Goal: Task Accomplishment & Management: Manage account settings

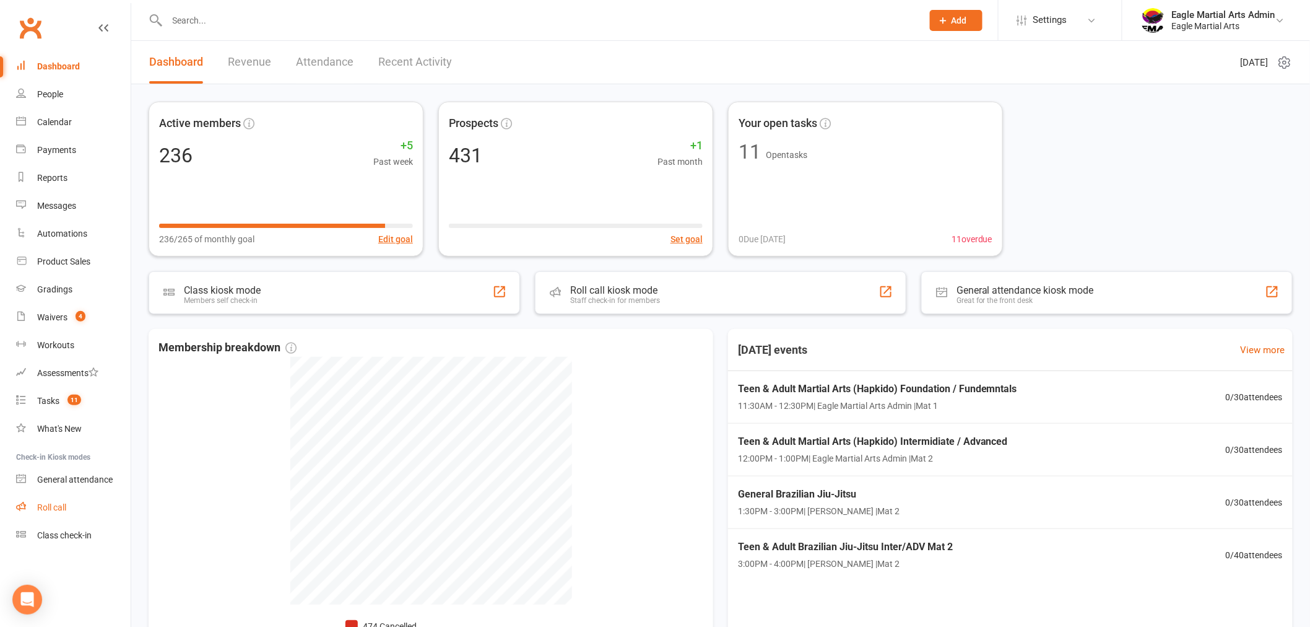
click at [67, 506] on link "Roll call" at bounding box center [73, 507] width 115 height 28
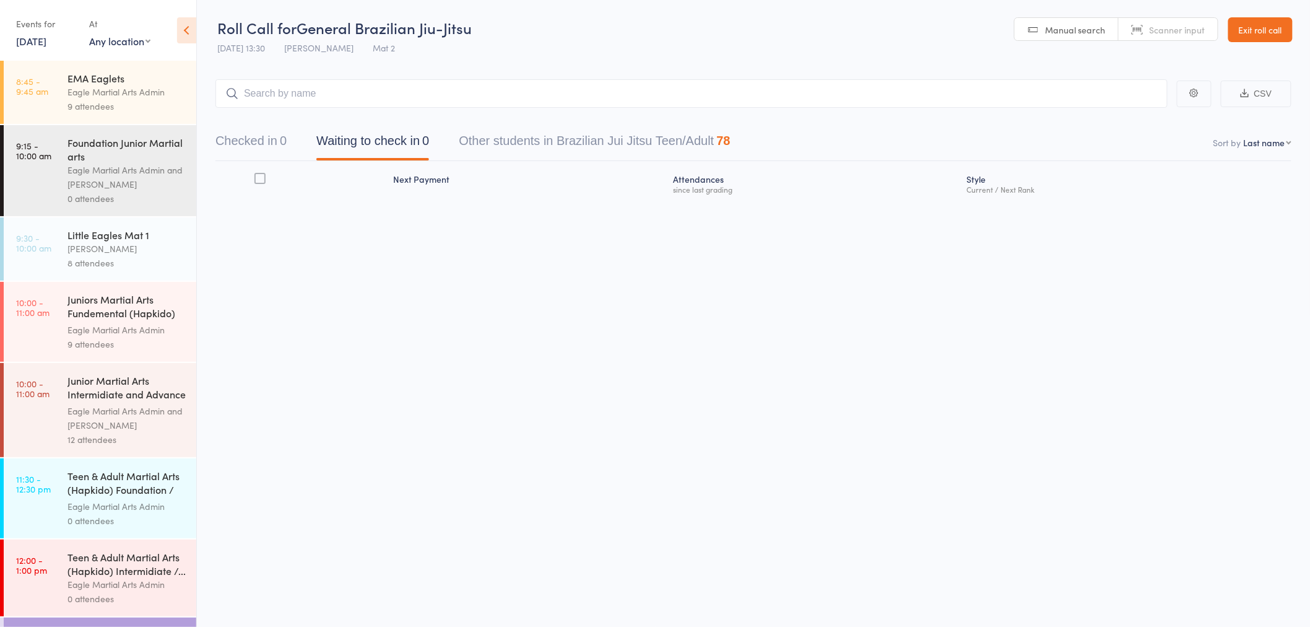
click at [134, 490] on div "Teen & Adult Martial Arts (Hapkido) Foundation / F..." at bounding box center [126, 484] width 118 height 30
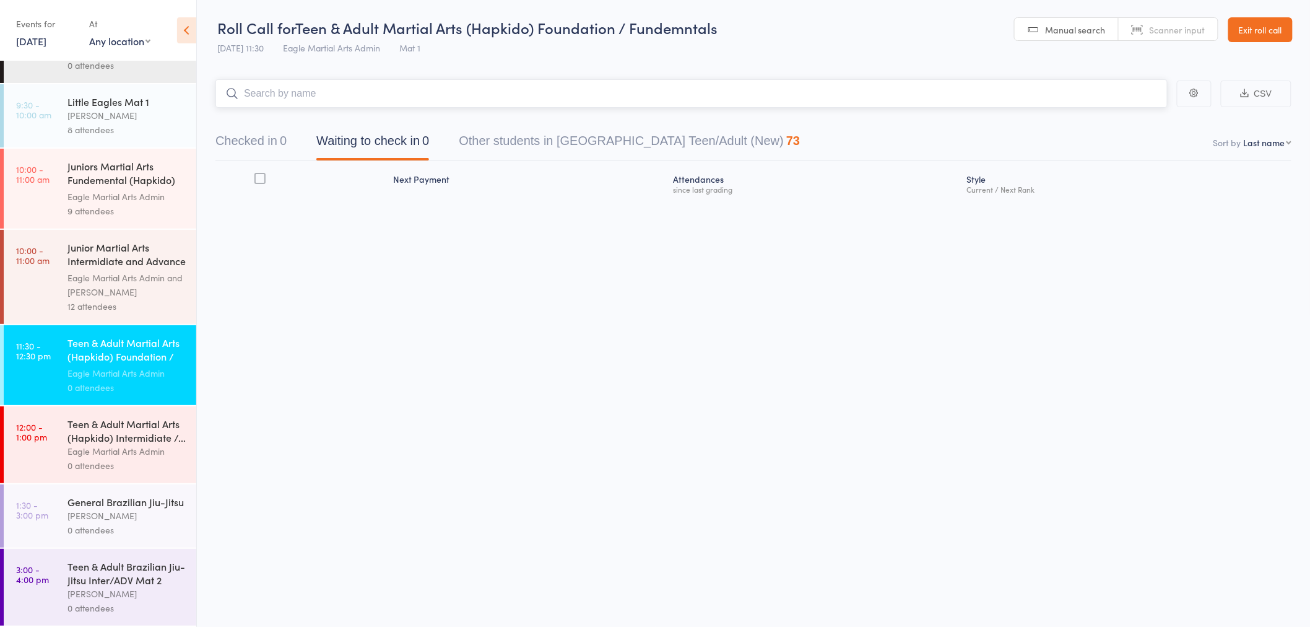
scroll to position [153, 0]
click at [105, 344] on div "Teen & Adult Martial Arts (Hapkido) Foundation / F..." at bounding box center [126, 351] width 118 height 30
click at [284, 88] on input "search" at bounding box center [691, 93] width 952 height 28
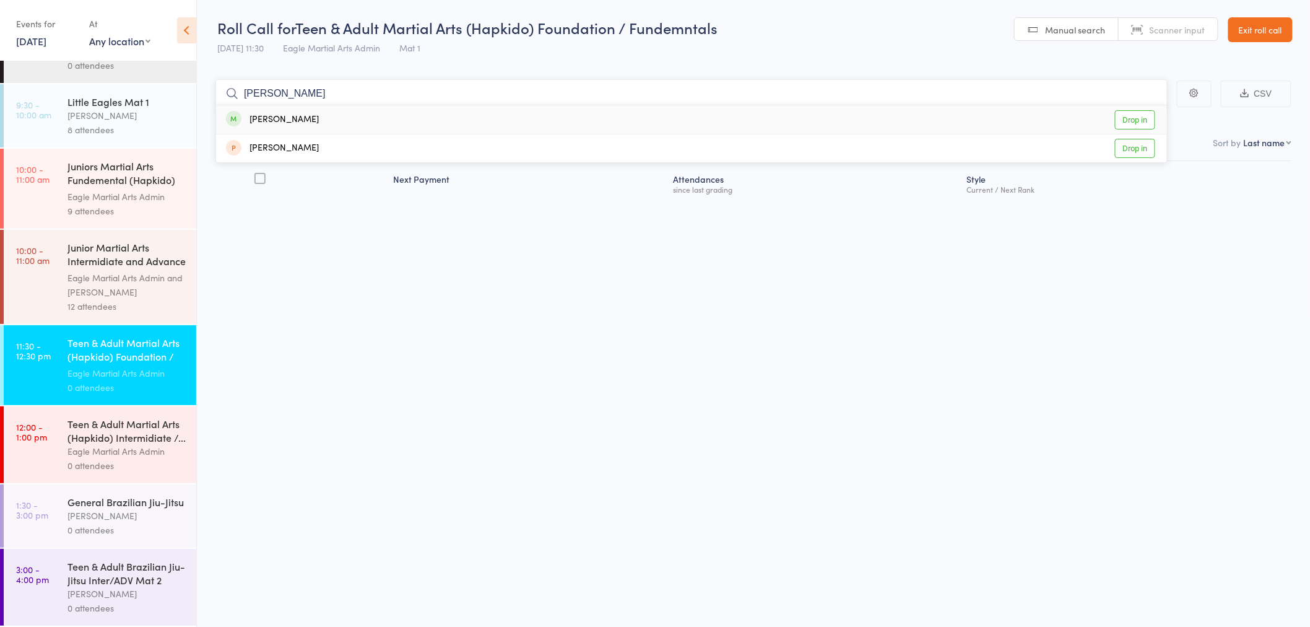
type input "[PERSON_NAME]"
click at [282, 118] on div "[PERSON_NAME]" at bounding box center [272, 120] width 93 height 14
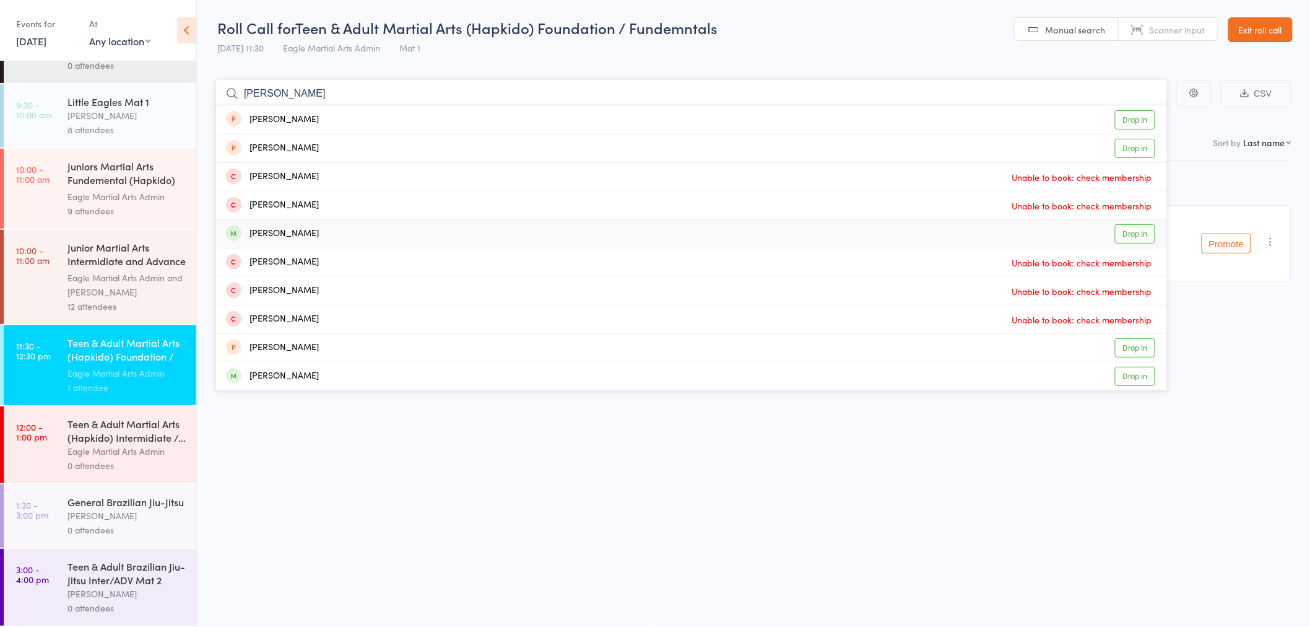
type input "[PERSON_NAME]"
click at [282, 235] on div "[PERSON_NAME]" at bounding box center [272, 234] width 93 height 14
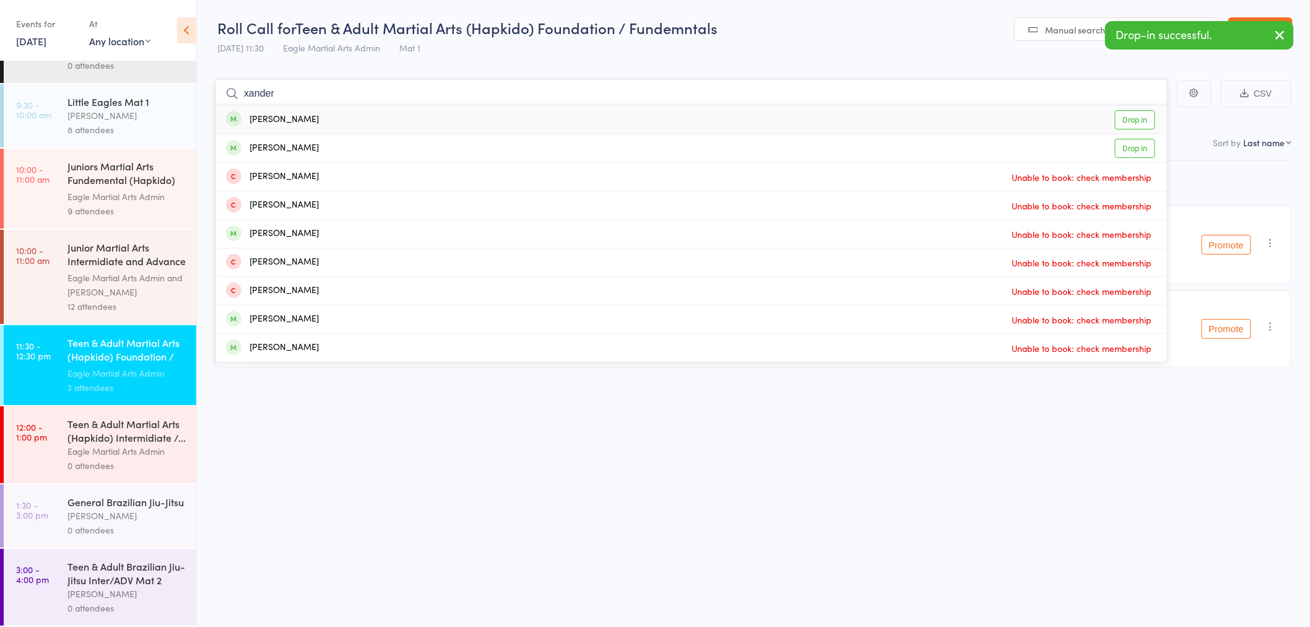
type input "xander"
click at [291, 116] on div "[PERSON_NAME]" at bounding box center [272, 120] width 93 height 14
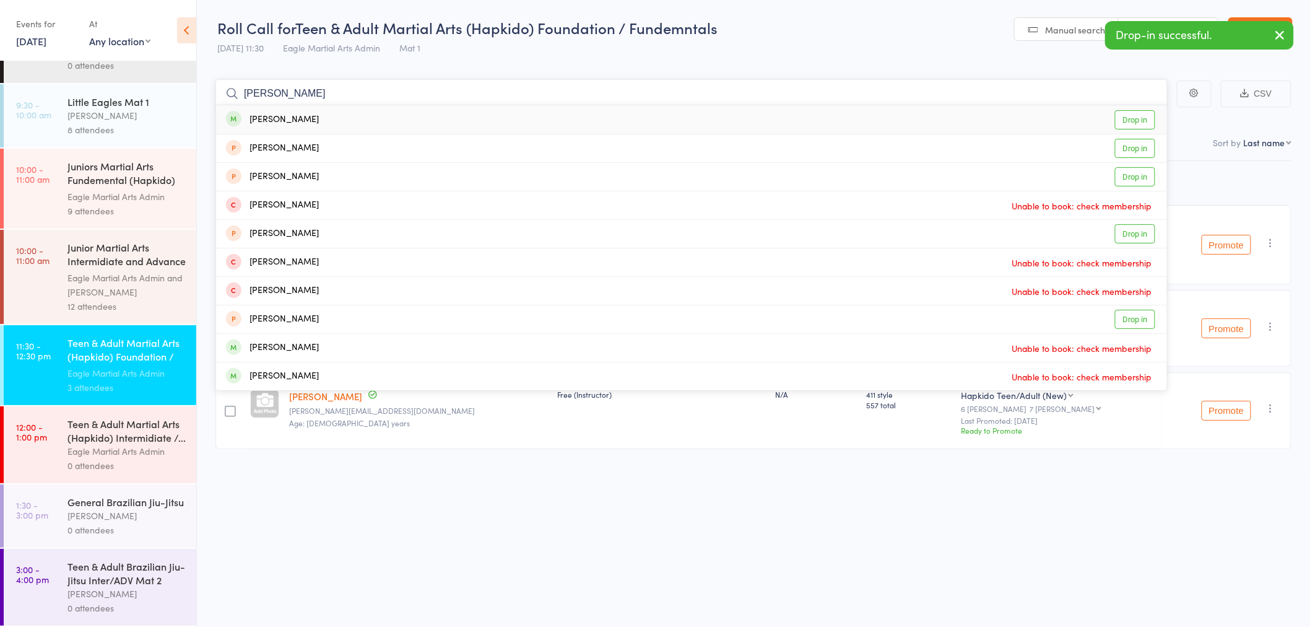
type input "[PERSON_NAME]"
click at [291, 116] on div "[PERSON_NAME] Drop in" at bounding box center [691, 119] width 951 height 28
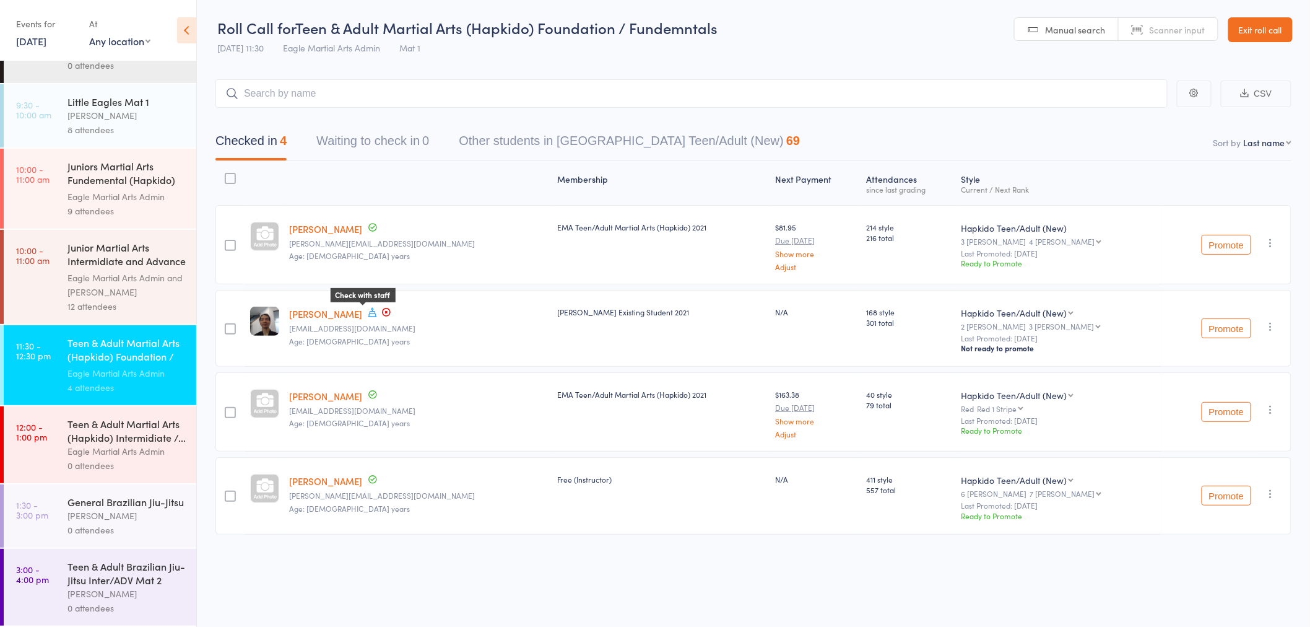
click at [386, 313] on icon at bounding box center [387, 312] width 2 height 2
click at [323, 98] on input "search" at bounding box center [691, 93] width 952 height 28
click at [365, 90] on input "search" at bounding box center [691, 93] width 952 height 28
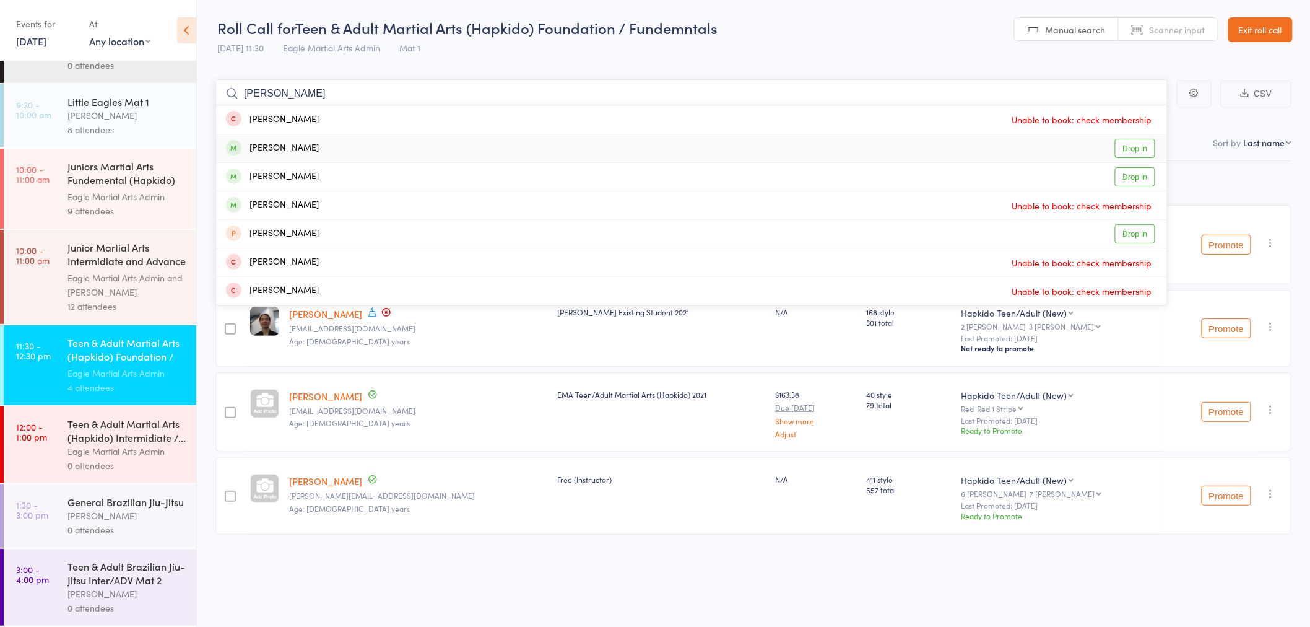
type input "[PERSON_NAME]"
click at [299, 144] on div "[PERSON_NAME] Drop in" at bounding box center [691, 148] width 951 height 28
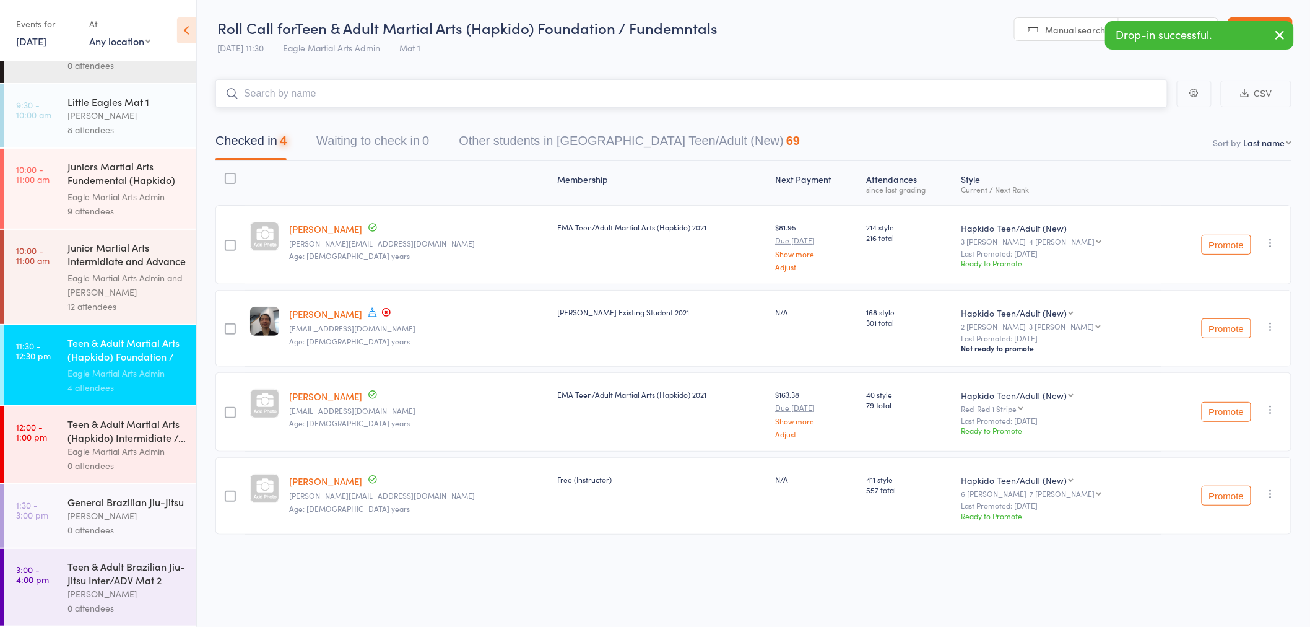
click at [300, 97] on input "search" at bounding box center [691, 93] width 952 height 28
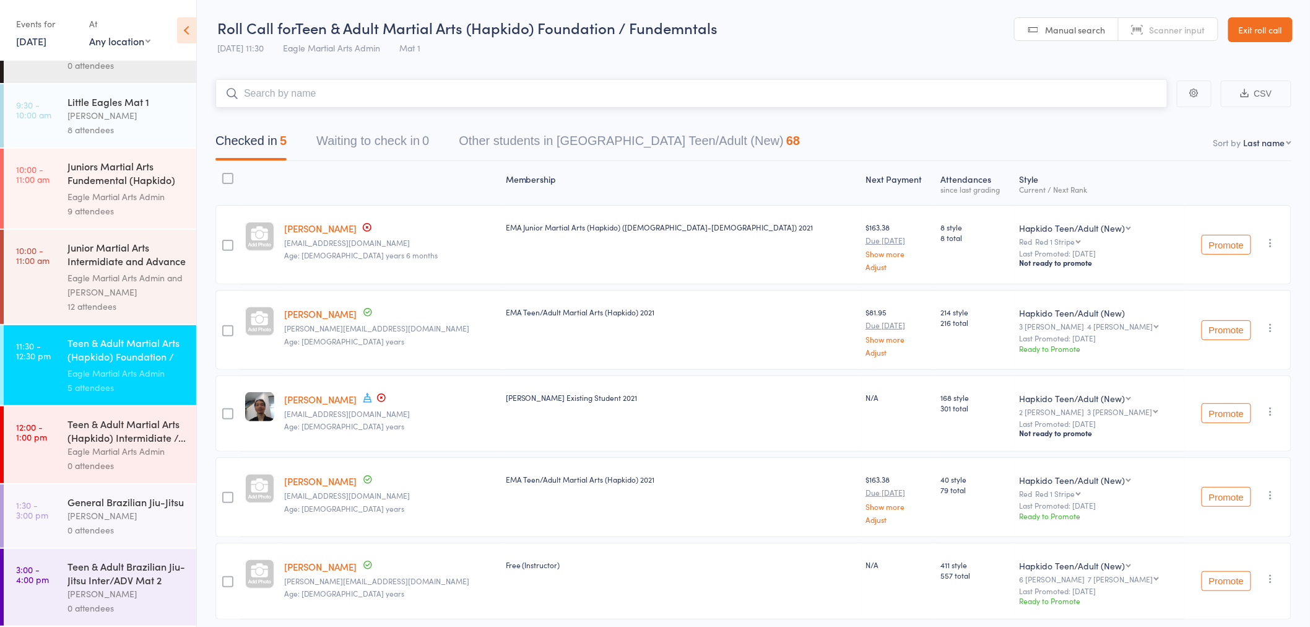
click at [298, 97] on input "search" at bounding box center [691, 93] width 952 height 28
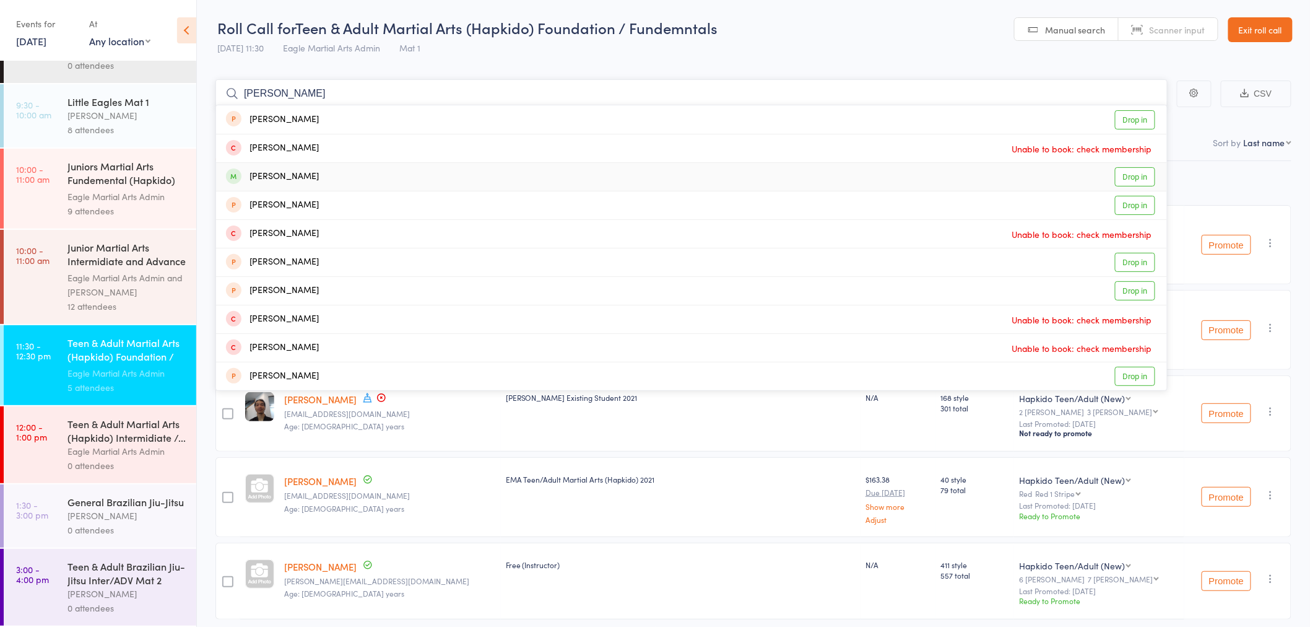
type input "[PERSON_NAME]"
click at [325, 175] on div "[PERSON_NAME] Drop in" at bounding box center [691, 177] width 951 height 28
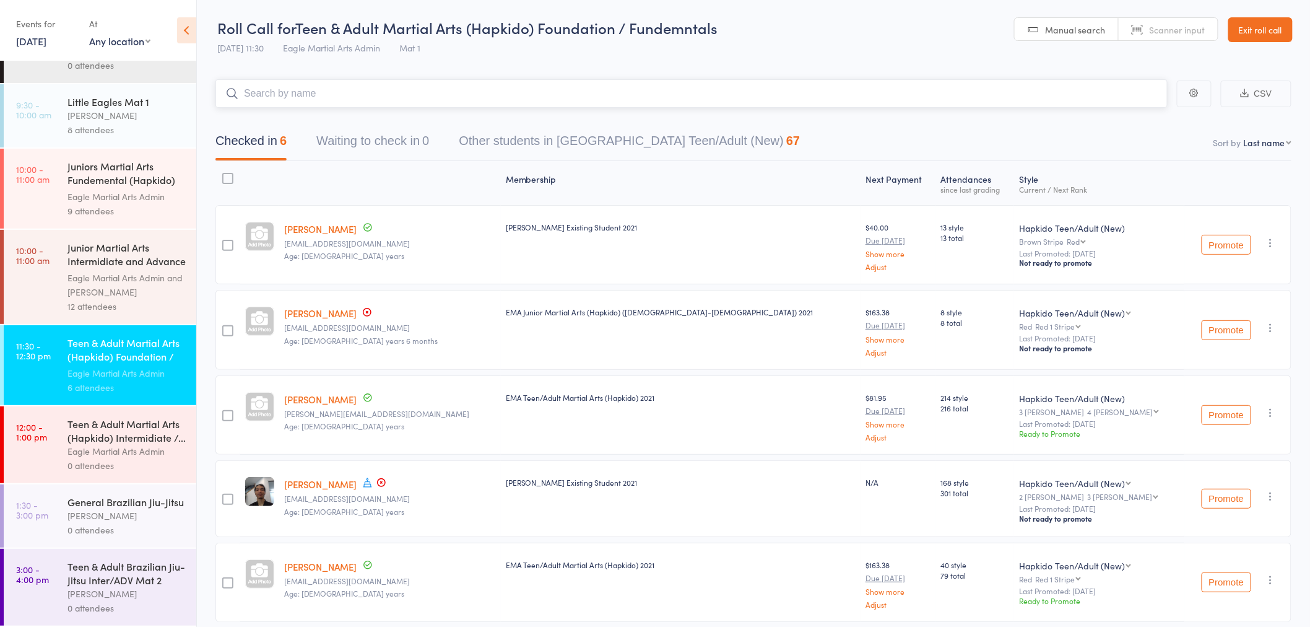
click at [305, 95] on input "search" at bounding box center [691, 93] width 952 height 28
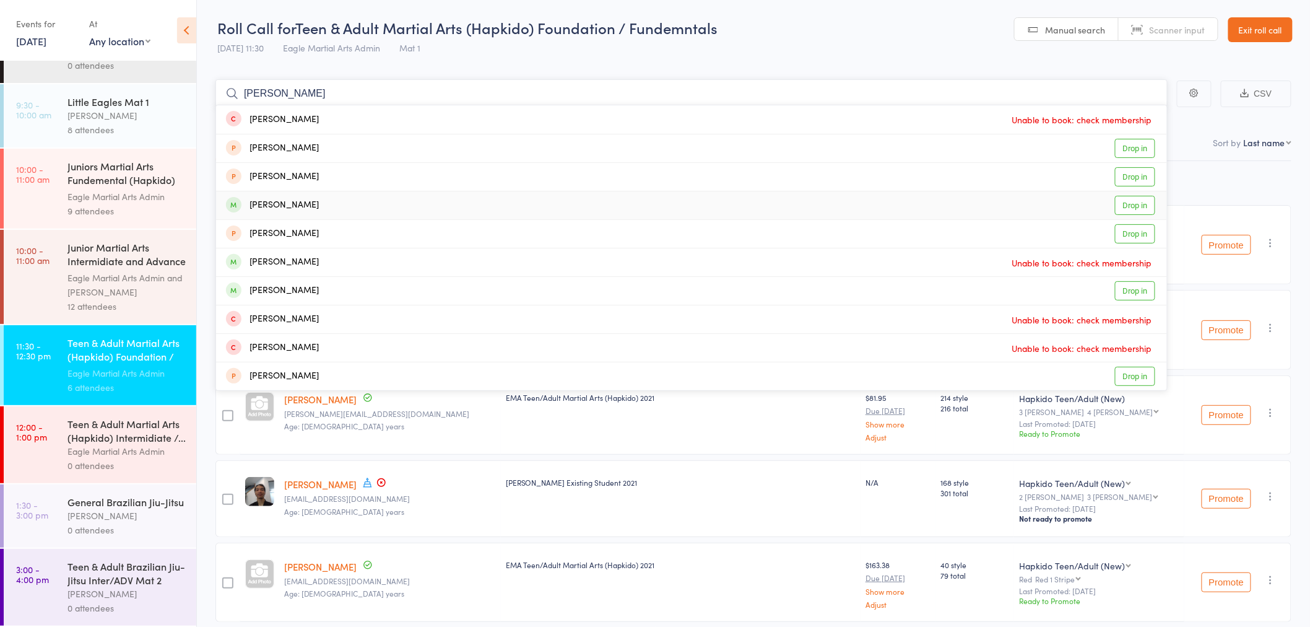
type input "[PERSON_NAME]"
click at [310, 204] on div "[PERSON_NAME] Drop in" at bounding box center [691, 205] width 951 height 28
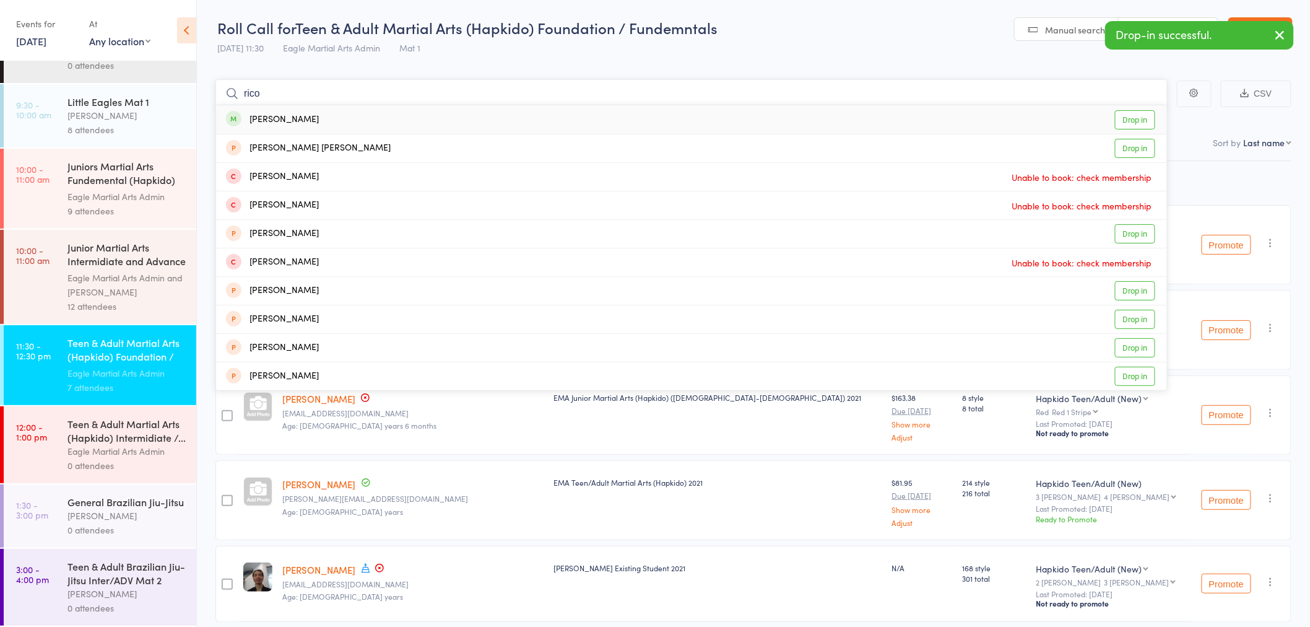
type input "rico"
click at [298, 120] on div "[PERSON_NAME] Drop in" at bounding box center [691, 119] width 951 height 28
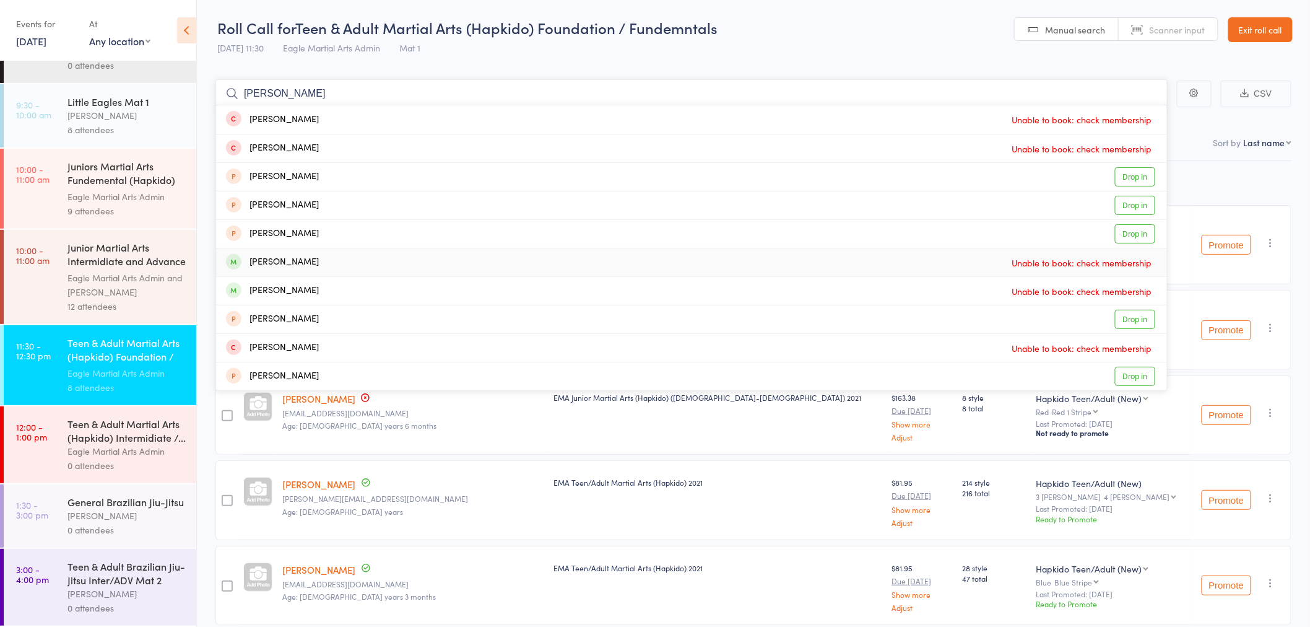
type input "[PERSON_NAME]"
click at [319, 264] on div "[PERSON_NAME] Unable to book: check membership" at bounding box center [691, 262] width 951 height 28
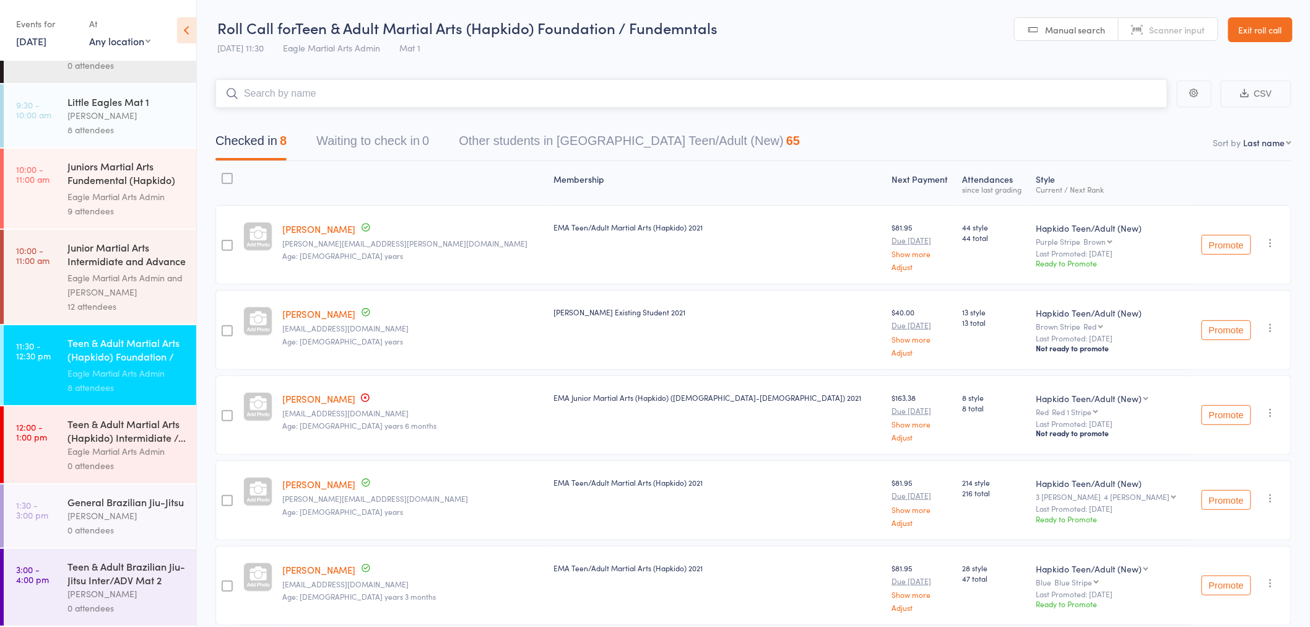
click at [323, 89] on input "search" at bounding box center [691, 93] width 952 height 28
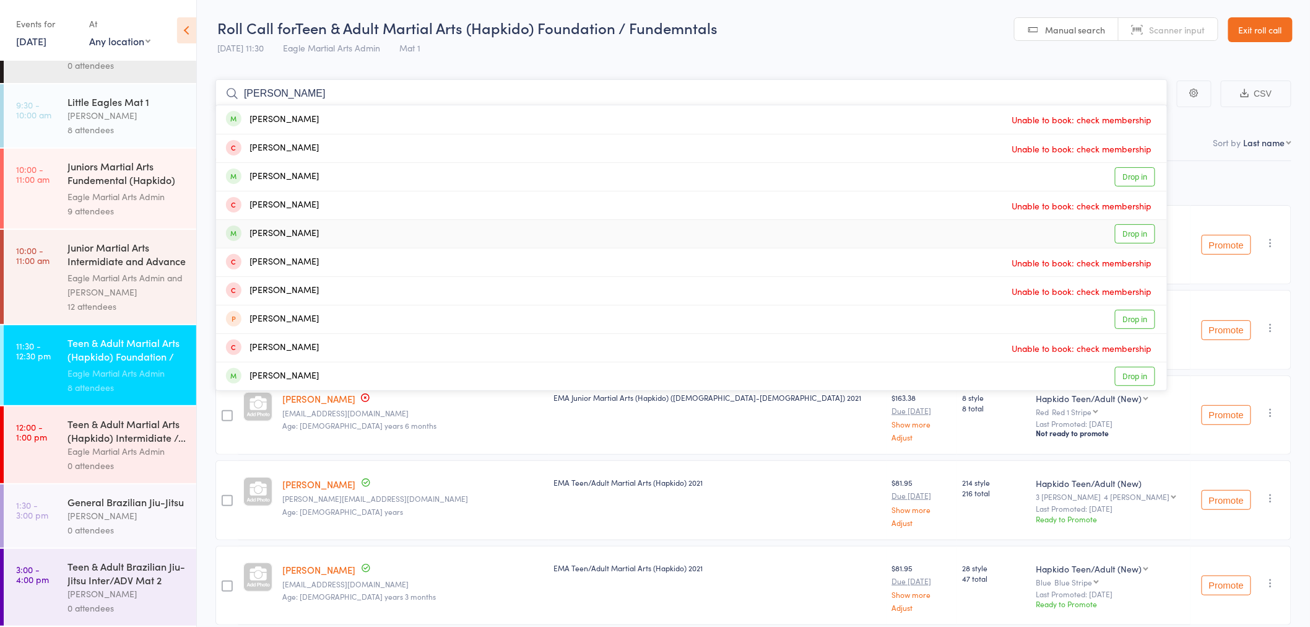
type input "[PERSON_NAME]"
click at [327, 231] on div "[PERSON_NAME] Drop in" at bounding box center [691, 234] width 951 height 28
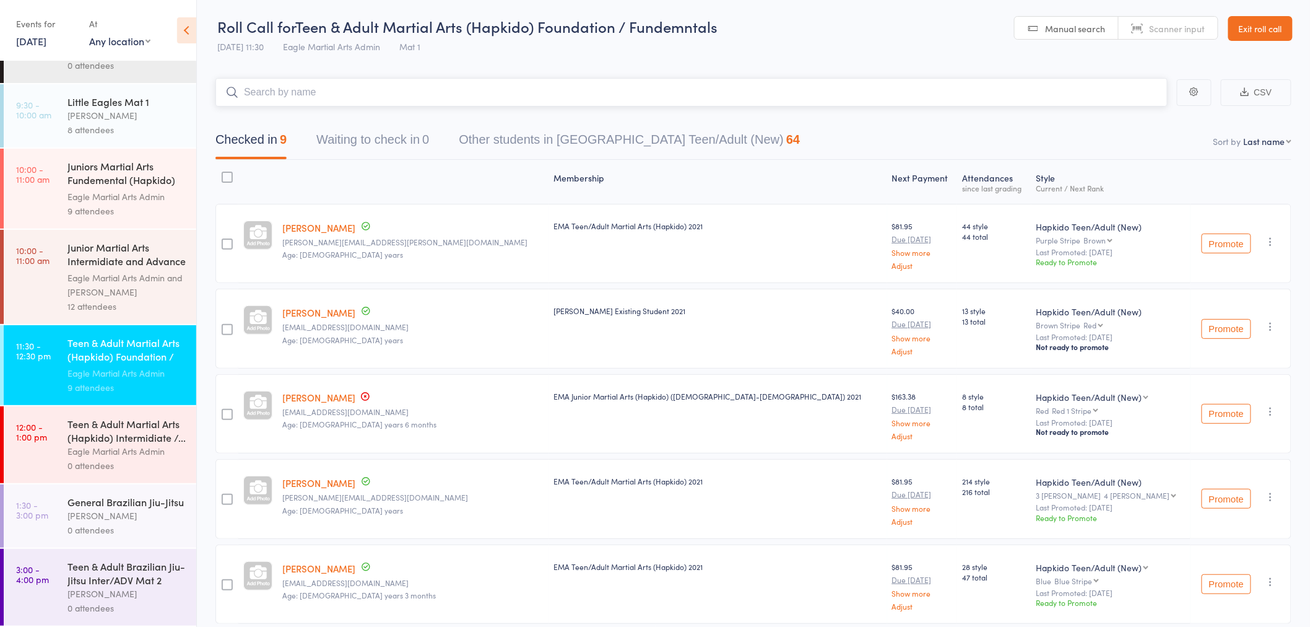
scroll to position [0, 0]
click at [404, 103] on input "search" at bounding box center [691, 93] width 952 height 28
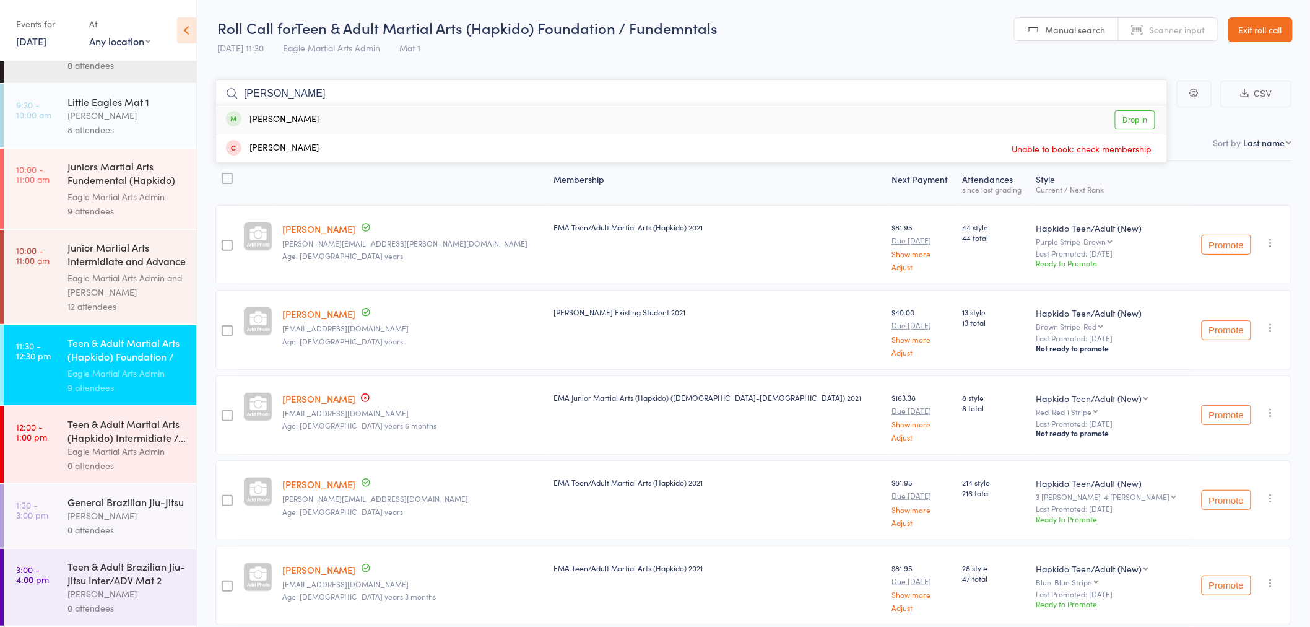
type input "[PERSON_NAME]"
click at [305, 120] on div "[PERSON_NAME]" at bounding box center [272, 120] width 93 height 14
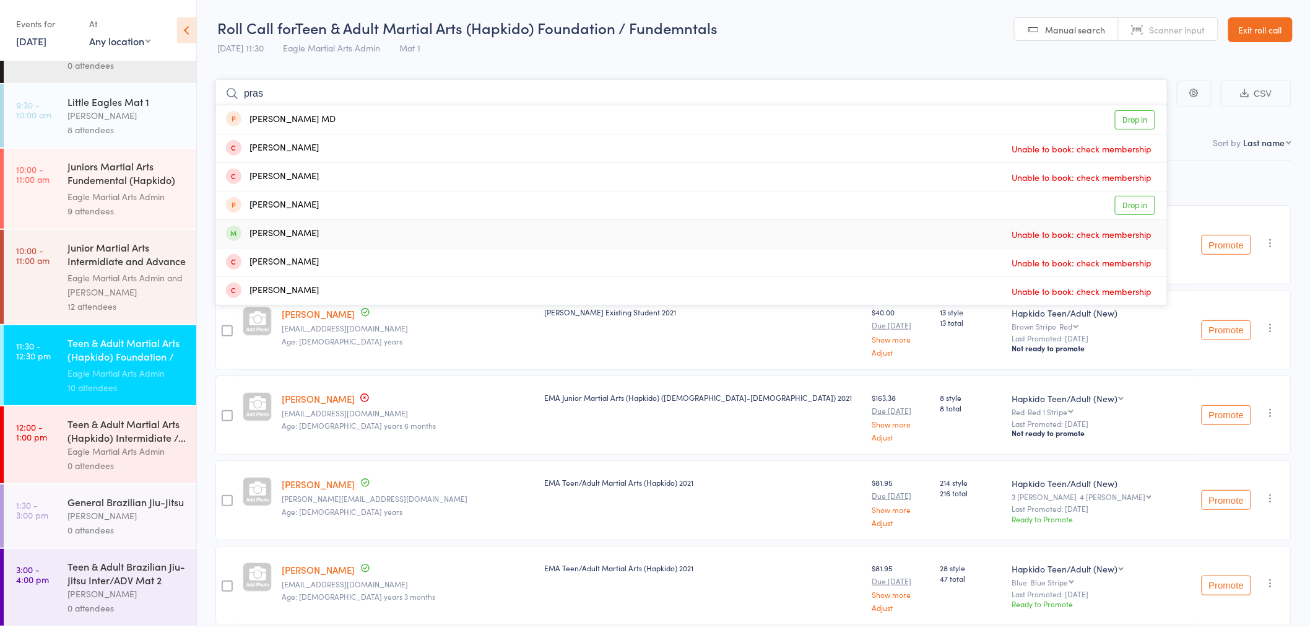
type input "pras"
click at [375, 233] on div "[PERSON_NAME] Unable to book: check membership" at bounding box center [691, 234] width 951 height 28
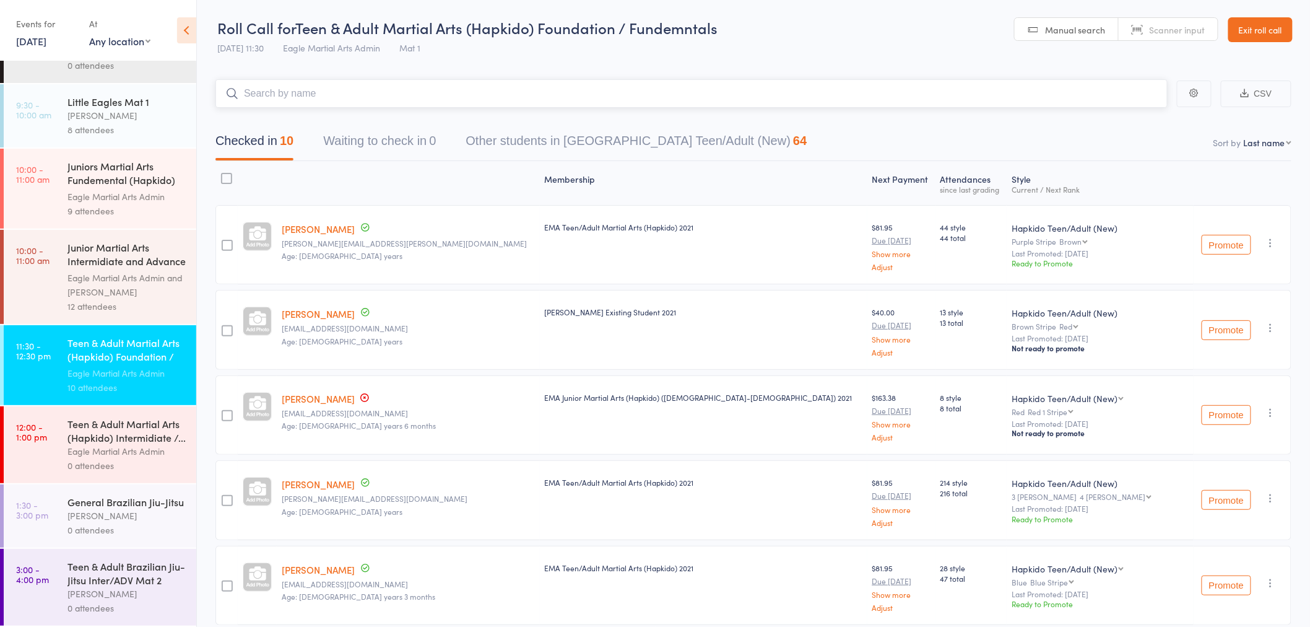
click at [297, 93] on input "search" at bounding box center [691, 93] width 952 height 28
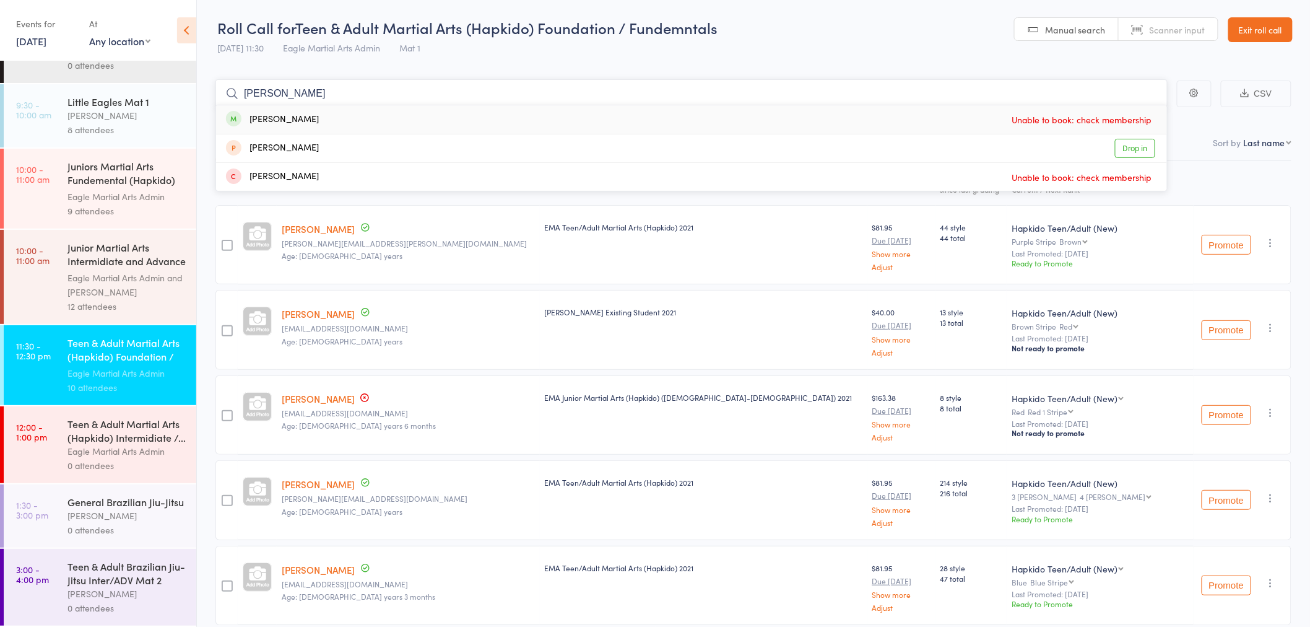
type input "[PERSON_NAME]"
click at [273, 118] on div "[PERSON_NAME]" at bounding box center [272, 120] width 93 height 14
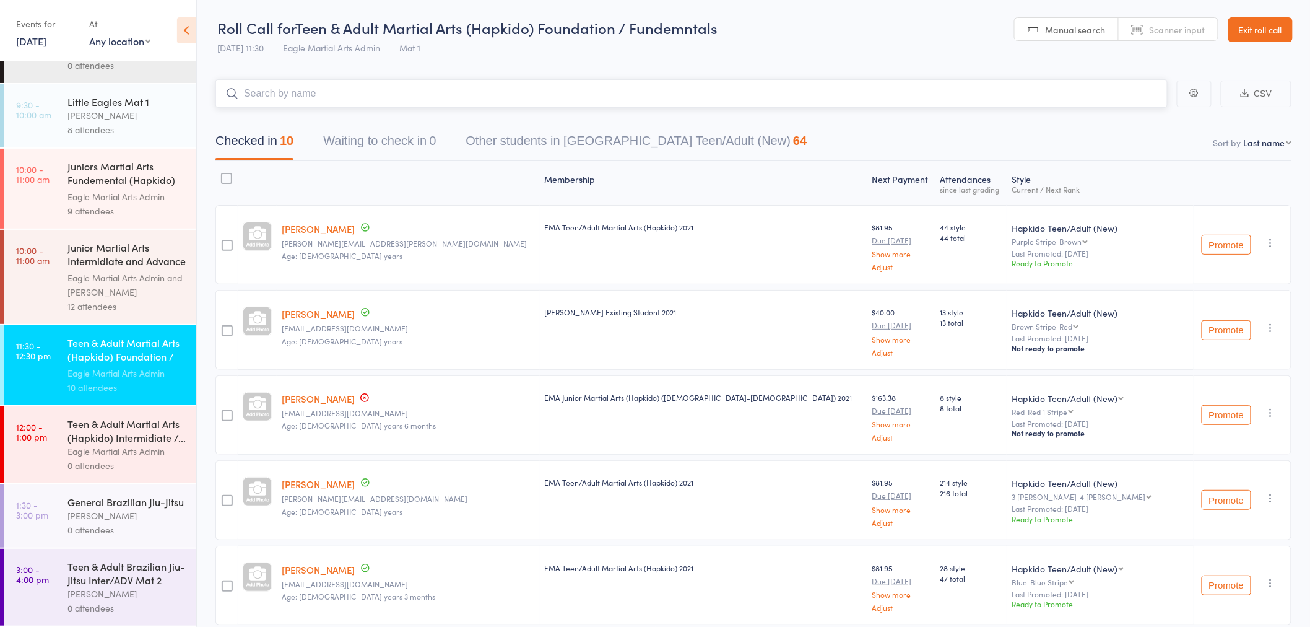
click at [349, 89] on input "search" at bounding box center [691, 93] width 952 height 28
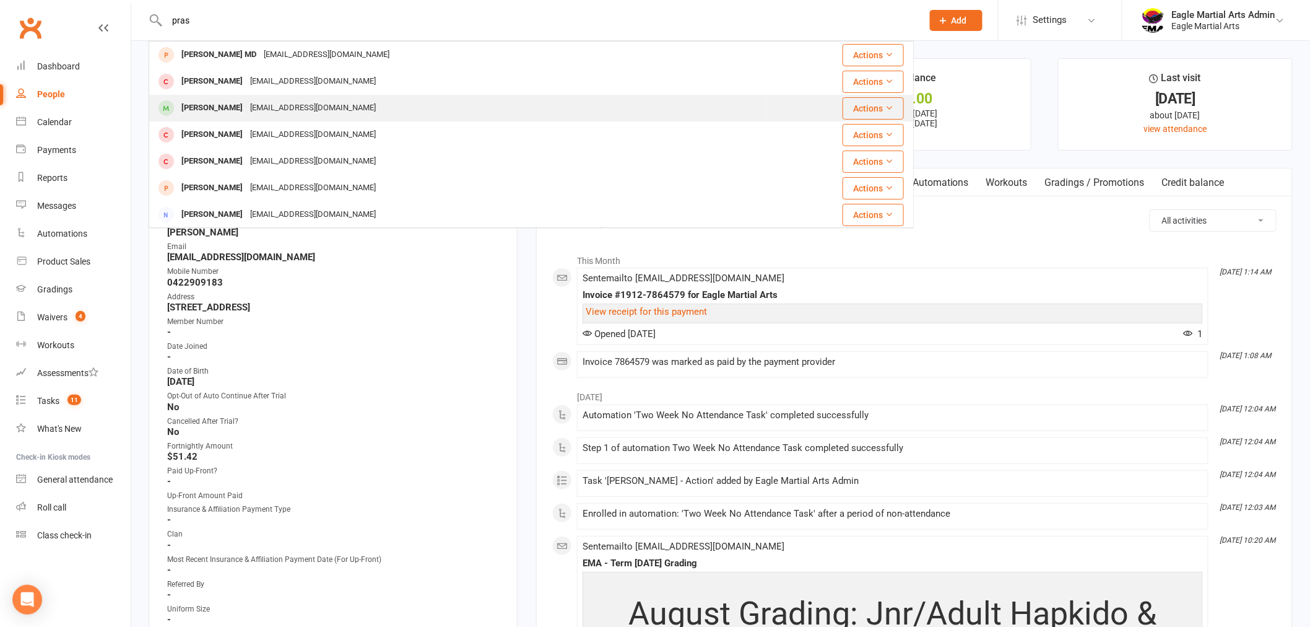
type input "pras"
click at [280, 98] on div "Prasantha Dissanayake Prasanthamd@gmail.com" at bounding box center [458, 107] width 616 height 25
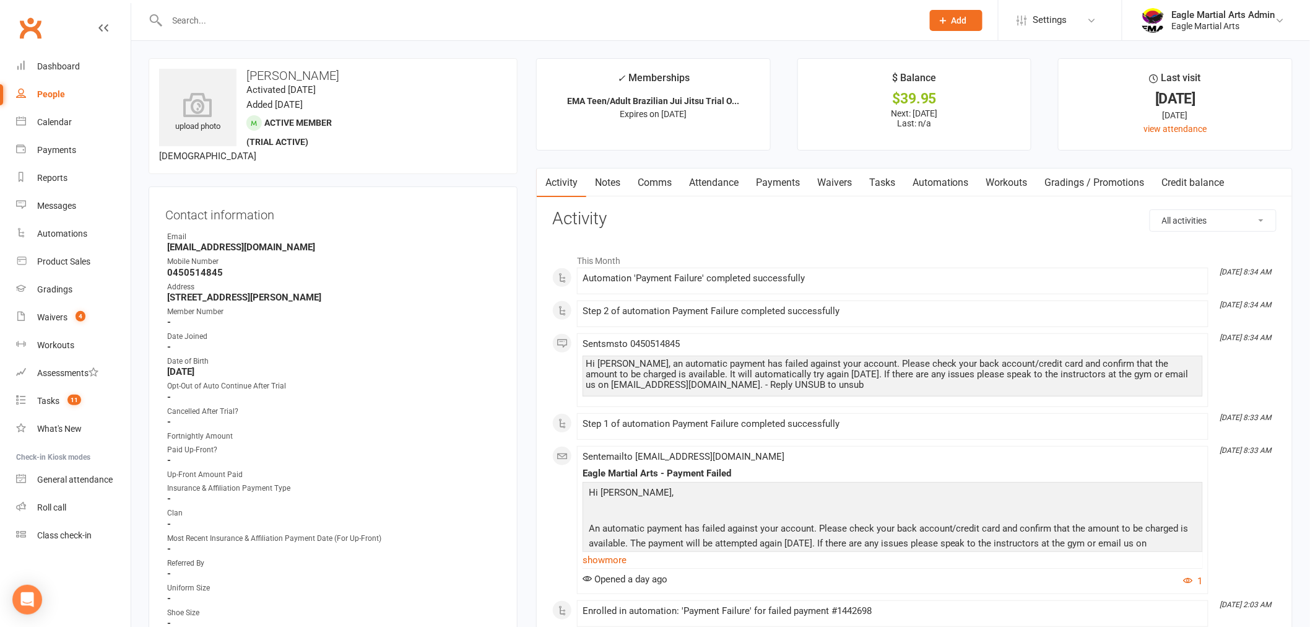
click at [790, 180] on link "Payments" at bounding box center [777, 182] width 61 height 28
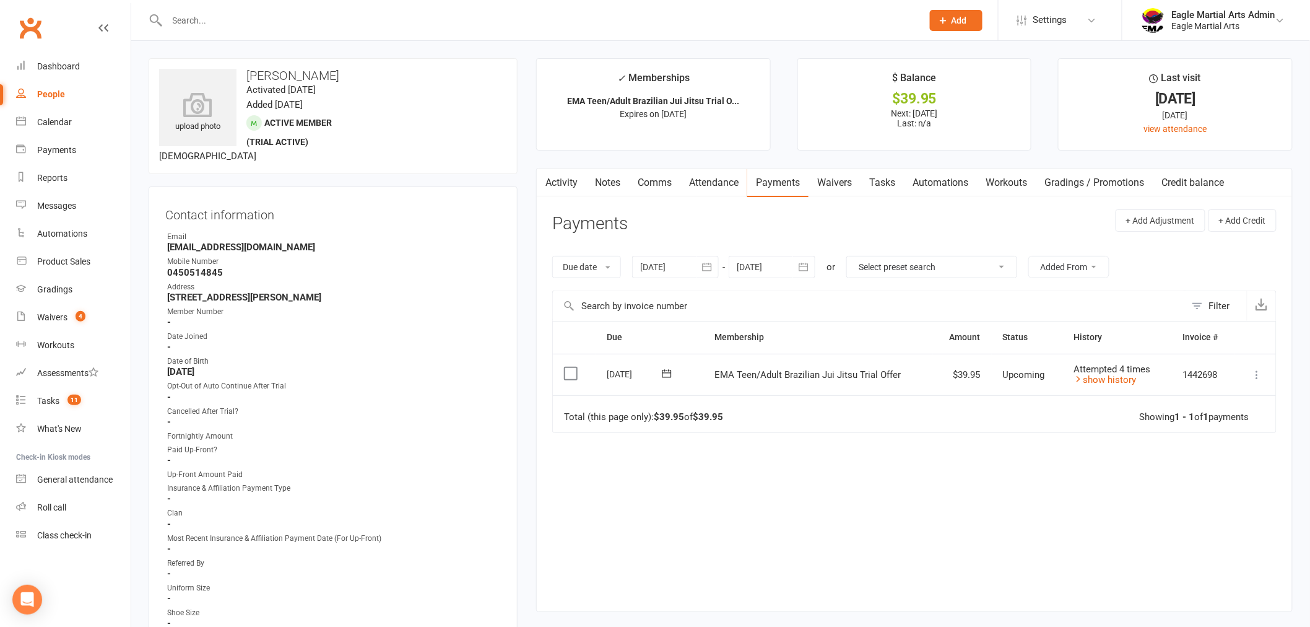
click at [728, 184] on link "Attendance" at bounding box center [713, 182] width 67 height 28
